Goal: Transaction & Acquisition: Purchase product/service

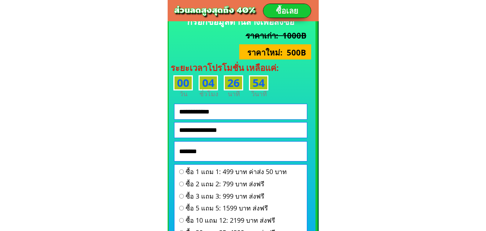
scroll to position [3157, 0]
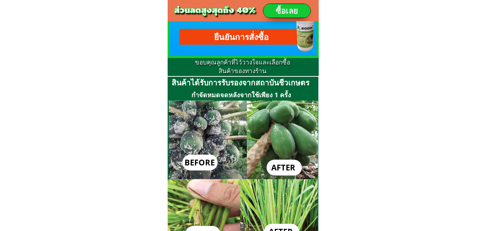
scroll to position [609, 0]
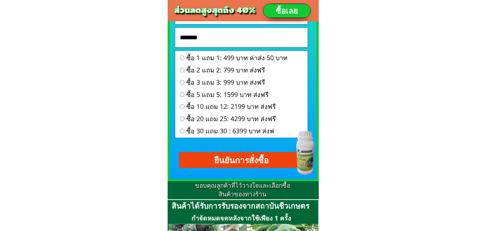
scroll to position [597, 0]
